Goal: Information Seeking & Learning: Learn about a topic

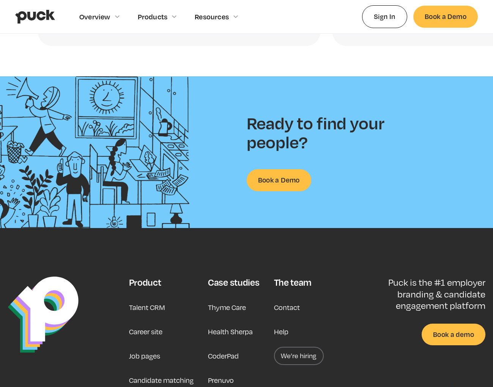
scroll to position [1837, 0]
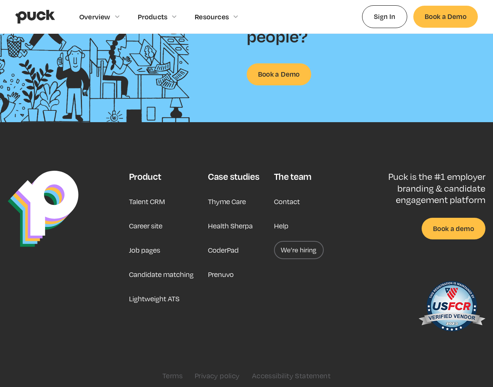
click at [151, 246] on link "Job pages" at bounding box center [144, 250] width 31 height 18
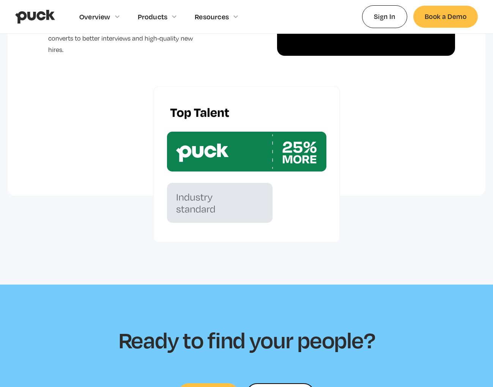
scroll to position [2265, 0]
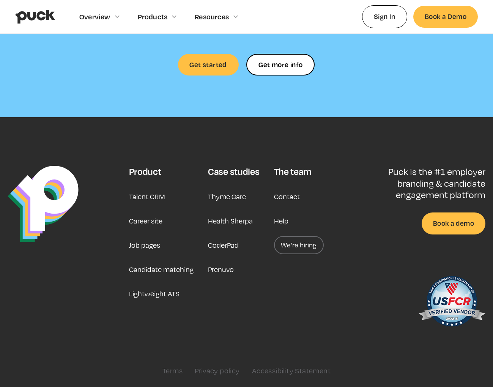
click at [306, 246] on link "We’re hiring" at bounding box center [299, 245] width 50 height 18
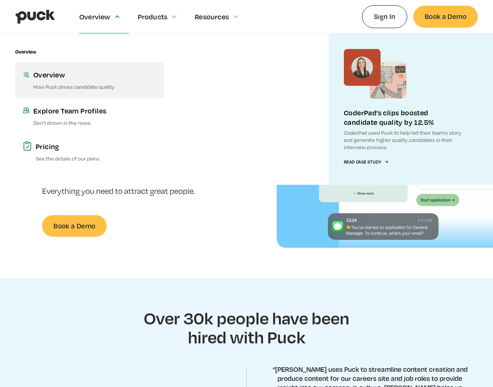
click at [45, 84] on p "How Puck drives candidate quality" at bounding box center [94, 86] width 123 height 7
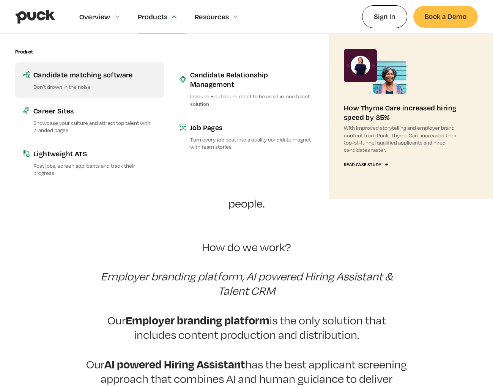
click at [124, 80] on link "Candidate matching software Don’t drown in the noise" at bounding box center [89, 80] width 149 height 36
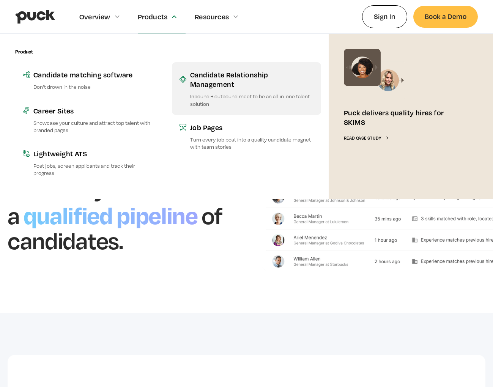
click at [204, 79] on div "Candidate Relationship Management" at bounding box center [251, 79] width 123 height 19
